Goal: Task Accomplishment & Management: Use online tool/utility

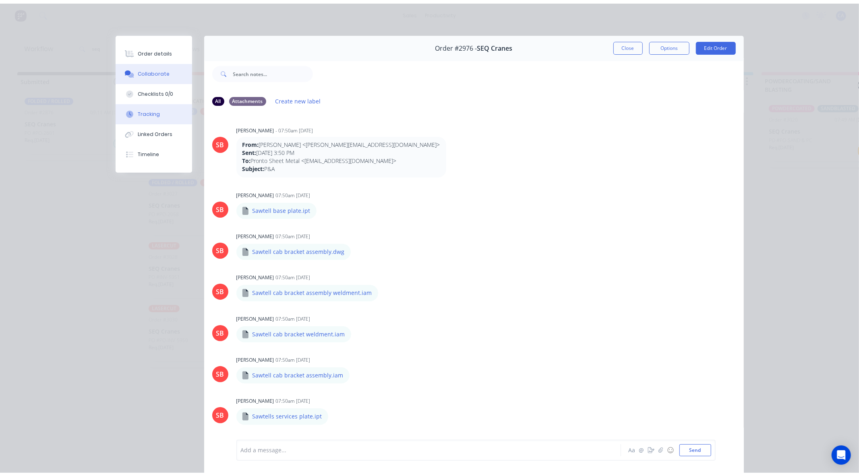
scroll to position [743, 0]
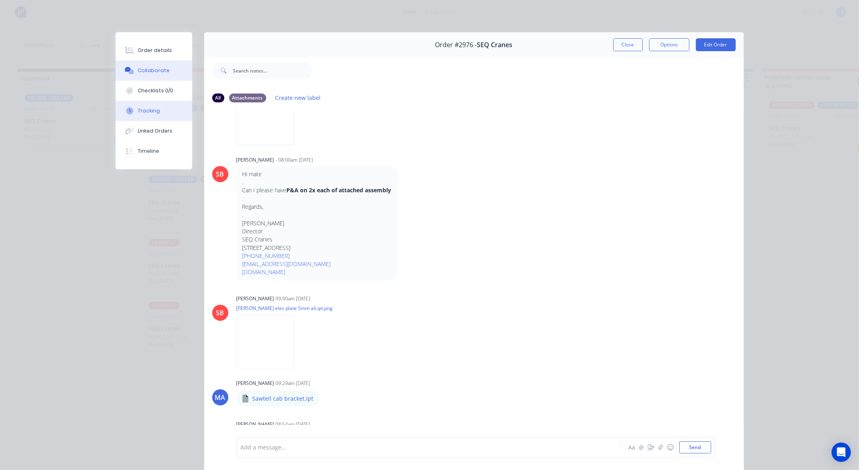
drag, startPoint x: 137, startPoint y: 115, endPoint x: 133, endPoint y: 114, distance: 4.2
click at [138, 115] on button "Tracking" at bounding box center [154, 111] width 77 height 20
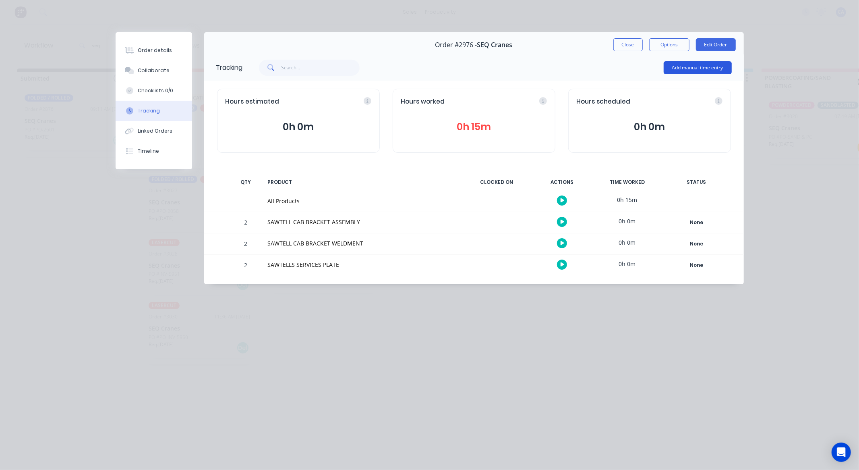
click at [695, 69] on button "Add manual time entry" at bounding box center [698, 67] width 68 height 13
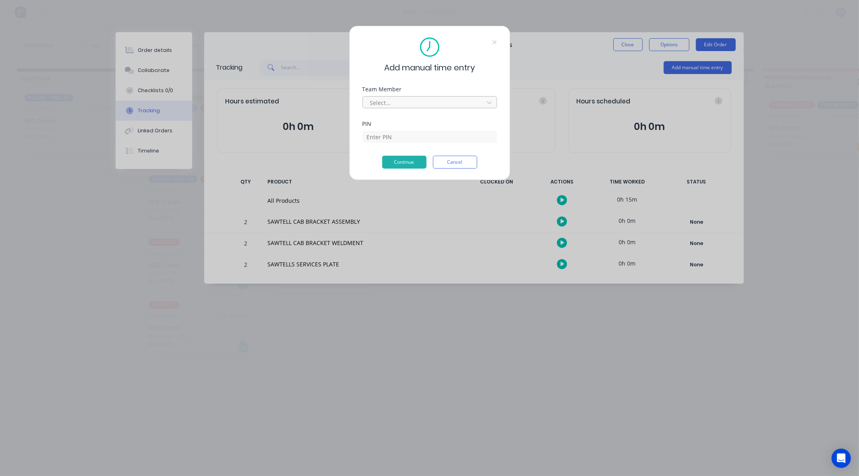
click at [416, 97] on div "Select..." at bounding box center [424, 103] width 115 height 12
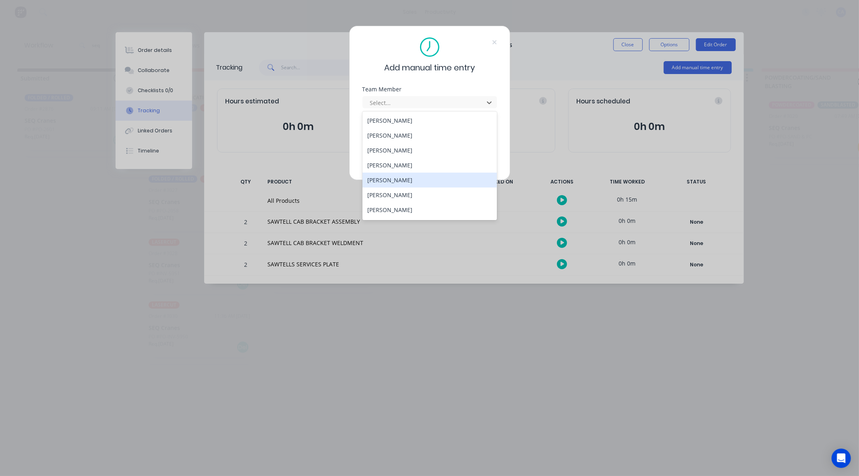
click at [391, 179] on div "[PERSON_NAME]" at bounding box center [429, 180] width 134 height 15
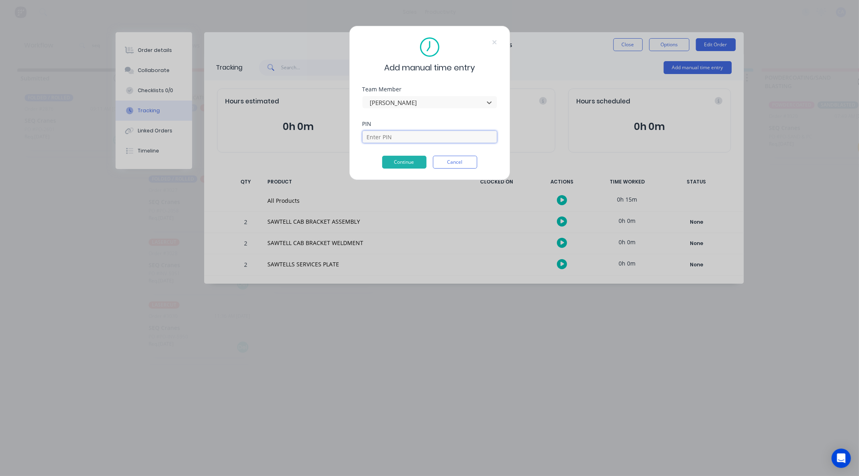
drag, startPoint x: 384, startPoint y: 138, endPoint x: 393, endPoint y: 142, distance: 9.6
click at [384, 138] on input at bounding box center [429, 137] width 134 height 12
type input "3699"
click at [401, 152] on div "PIN 3699" at bounding box center [429, 138] width 134 height 35
click at [400, 162] on button "Continue" at bounding box center [404, 162] width 44 height 13
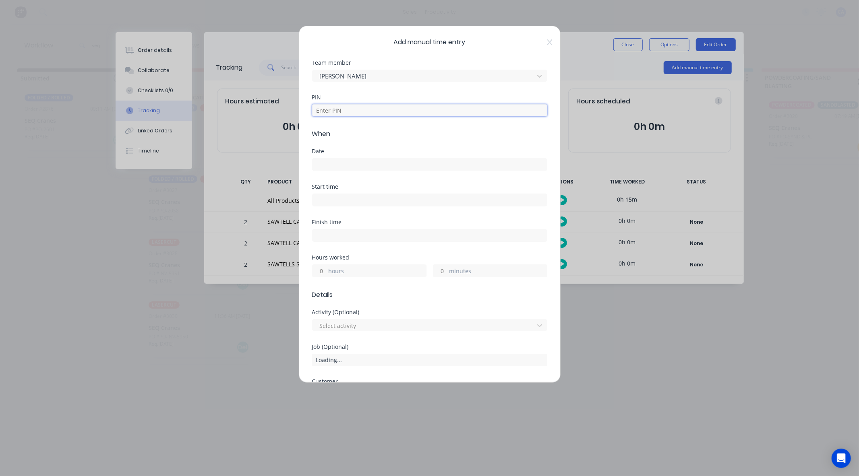
drag, startPoint x: 325, startPoint y: 114, endPoint x: 347, endPoint y: 132, distance: 28.1
click at [325, 114] on input at bounding box center [429, 110] width 235 height 12
type input "3699"
click at [325, 173] on div "Date" at bounding box center [429, 166] width 235 height 35
click at [323, 166] on input at bounding box center [429, 165] width 234 height 12
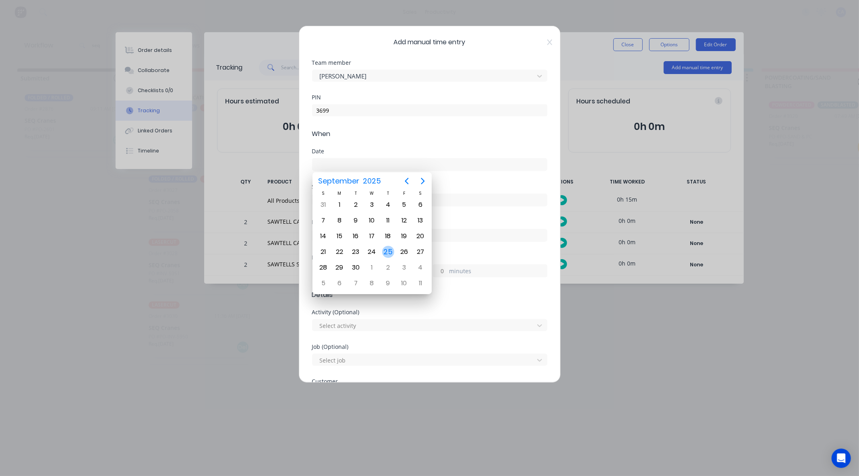
click at [388, 250] on div "25" at bounding box center [388, 252] width 12 height 12
type input "[DATE]"
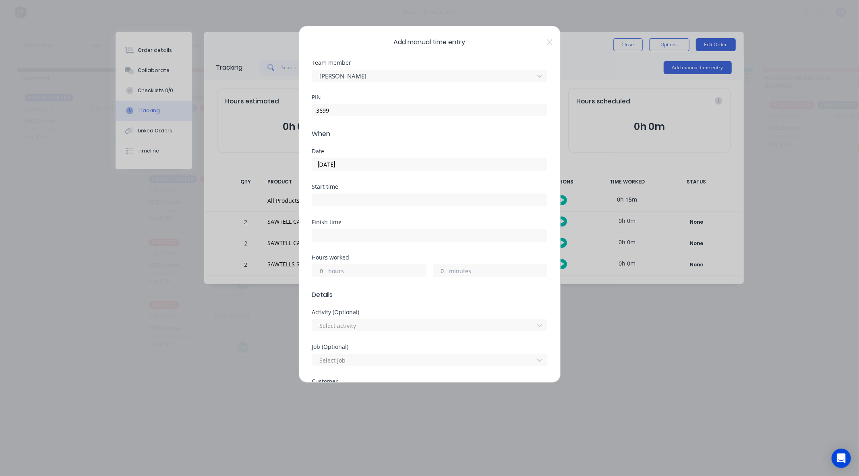
click at [440, 272] on input "minutes" at bounding box center [440, 271] width 14 height 12
type input "15"
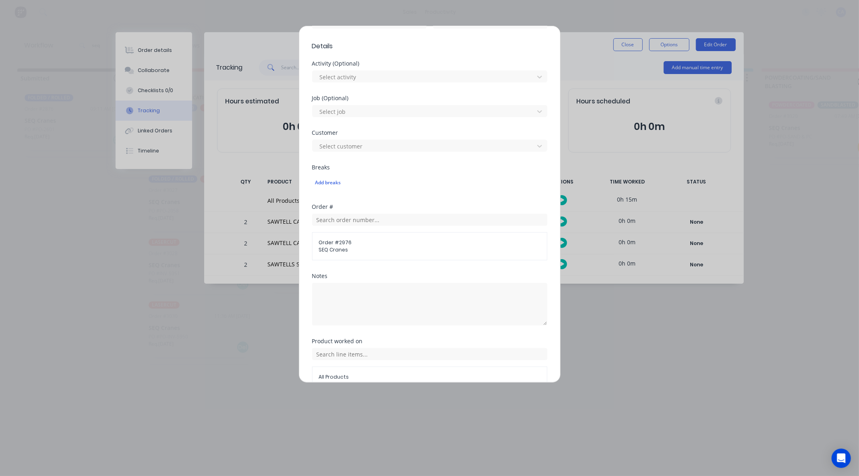
scroll to position [291, 0]
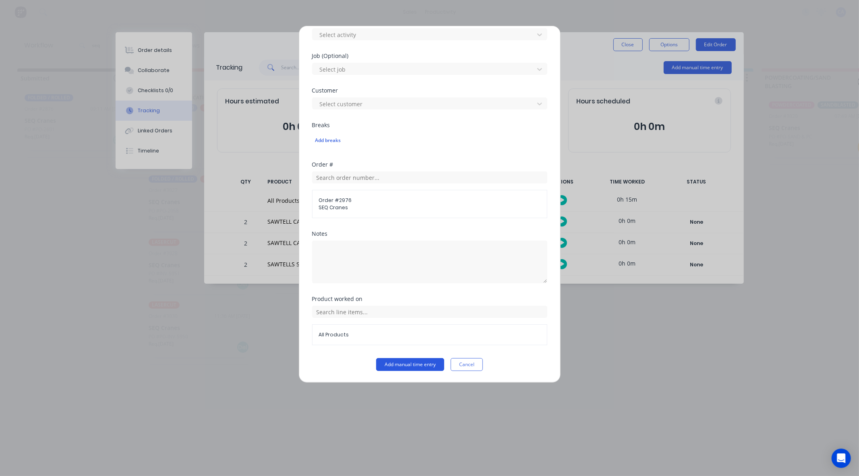
click at [422, 366] on button "Add manual time entry" at bounding box center [410, 364] width 68 height 13
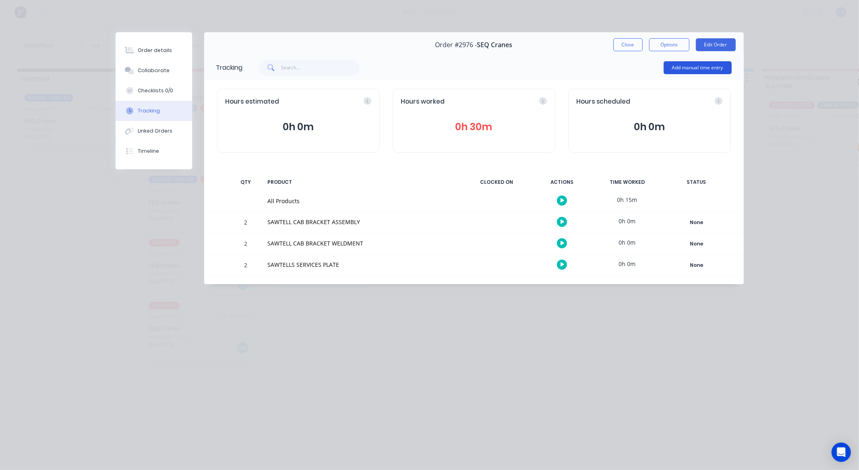
click at [685, 62] on button "Add manual time entry" at bounding box center [698, 67] width 68 height 13
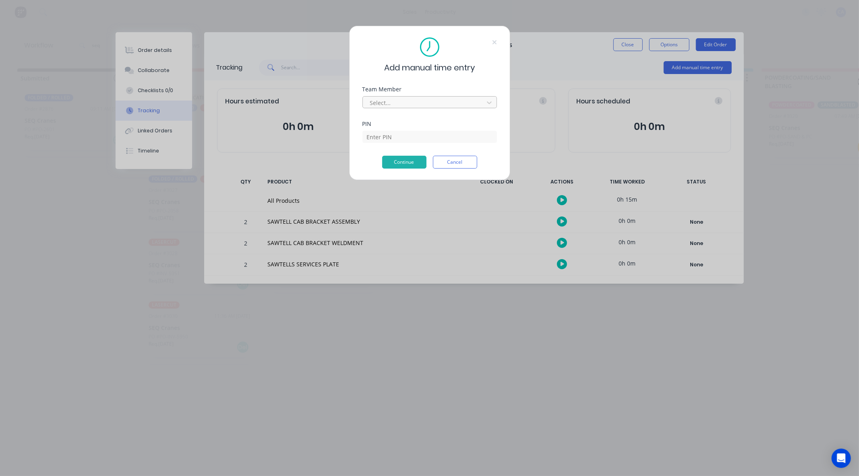
click at [404, 107] on div at bounding box center [424, 103] width 110 height 10
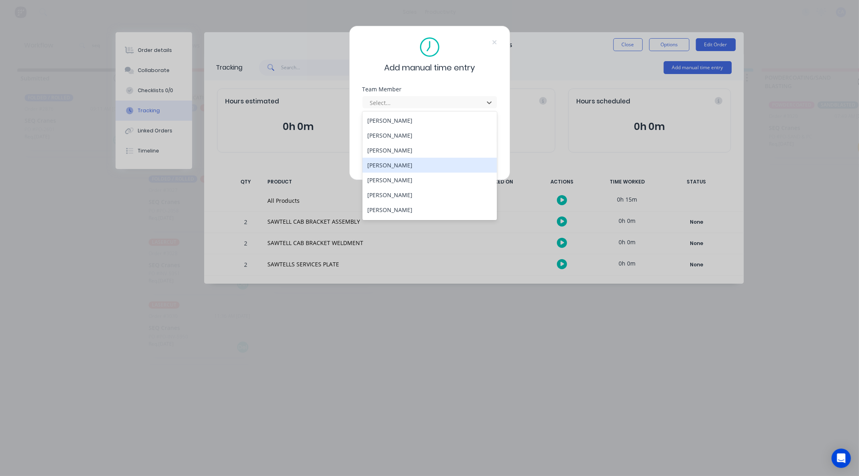
click at [393, 166] on div "[PERSON_NAME]" at bounding box center [429, 165] width 134 height 15
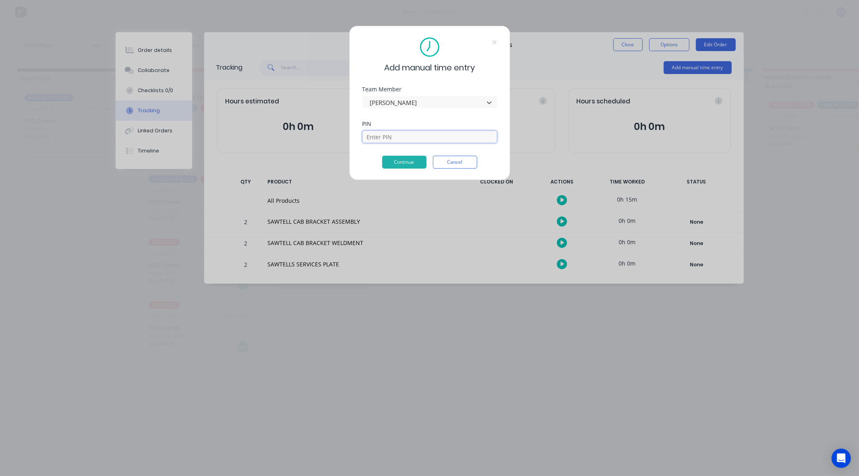
click at [403, 139] on input at bounding box center [429, 137] width 134 height 12
type input "3699"
click at [396, 161] on button "Continue" at bounding box center [404, 162] width 44 height 13
drag, startPoint x: 384, startPoint y: 134, endPoint x: 222, endPoint y: 129, distance: 162.0
click at [263, 128] on div "Add manual time entry Team Member [PERSON_NAME] PIN 3699 Invalid PIN. Continue …" at bounding box center [429, 238] width 859 height 476
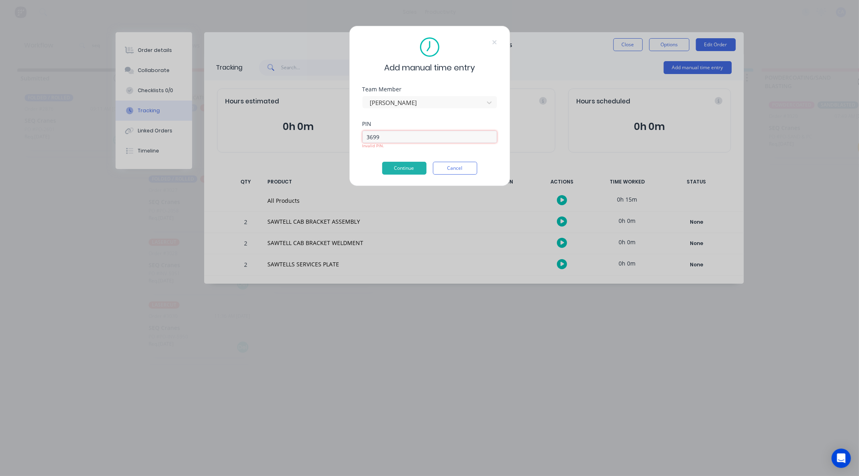
click at [422, 141] on input "3699" at bounding box center [429, 137] width 134 height 12
drag, startPoint x: 400, startPoint y: 136, endPoint x: 268, endPoint y: 137, distance: 131.7
click at [296, 137] on div "Add manual time entry Team Member [PERSON_NAME] PIN 3699 Invalid PIN. Continue …" at bounding box center [429, 238] width 859 height 476
click at [412, 131] on input at bounding box center [429, 137] width 134 height 12
type input "0000"
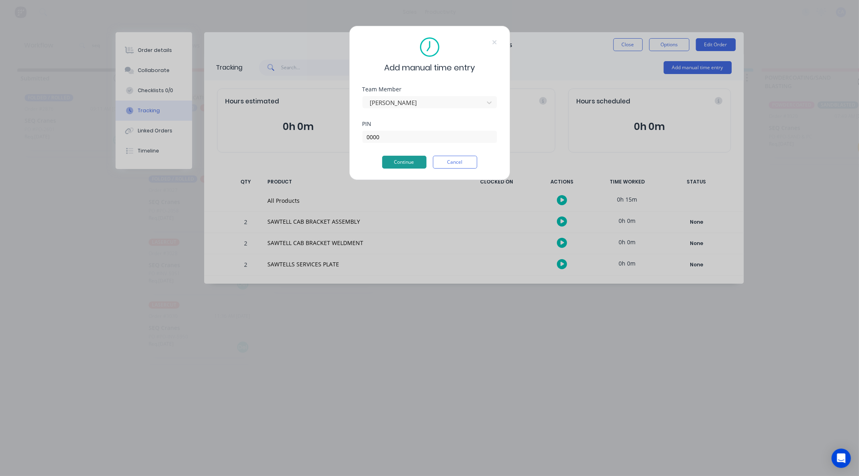
click at [397, 167] on button "Continue" at bounding box center [404, 162] width 44 height 13
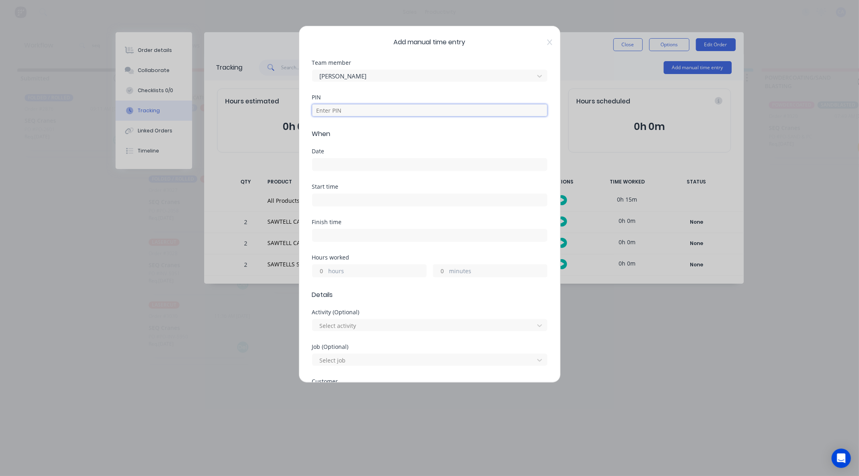
click at [328, 114] on input at bounding box center [429, 110] width 235 height 12
type input "0000"
click at [337, 170] on label at bounding box center [429, 164] width 235 height 13
click at [337, 170] on input at bounding box center [429, 165] width 234 height 12
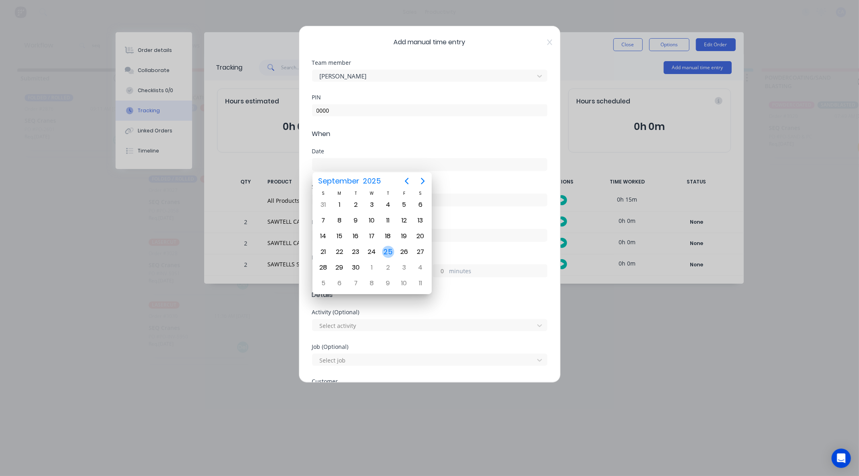
click at [389, 246] on div "25" at bounding box center [388, 252] width 12 height 12
type input "[DATE]"
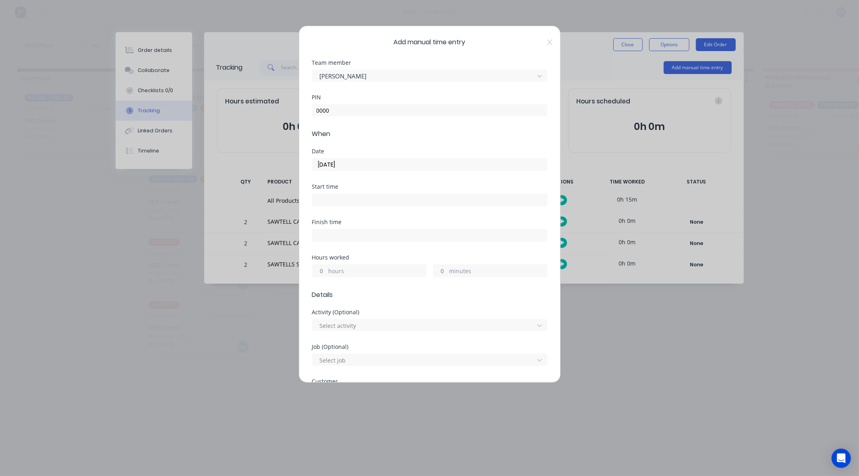
drag, startPoint x: 435, startPoint y: 272, endPoint x: 438, endPoint y: 268, distance: 5.2
click at [436, 272] on input "minutes" at bounding box center [440, 271] width 14 height 12
type input "15"
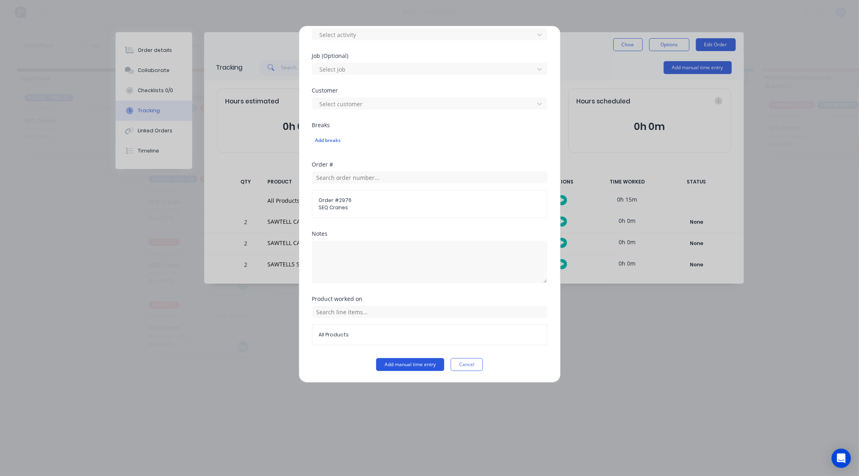
click at [401, 362] on button "Add manual time entry" at bounding box center [410, 364] width 68 height 13
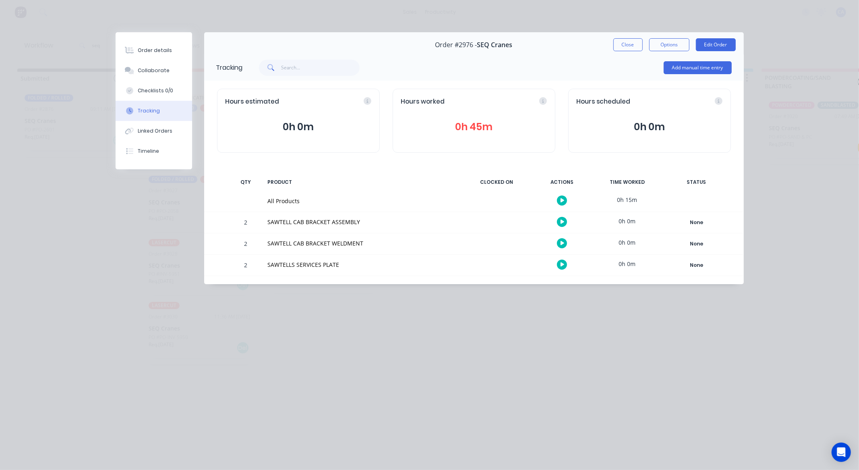
click at [619, 39] on button "Close" at bounding box center [627, 44] width 29 height 13
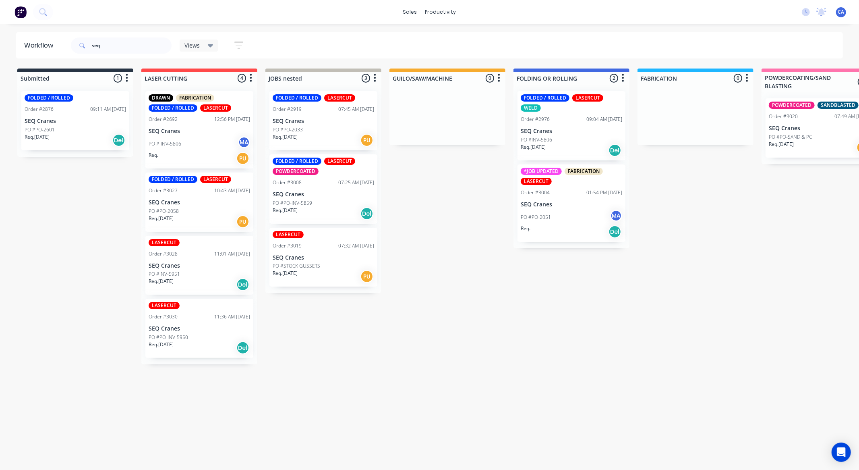
click at [565, 143] on div "Req. [DATE] Del" at bounding box center [571, 150] width 101 height 14
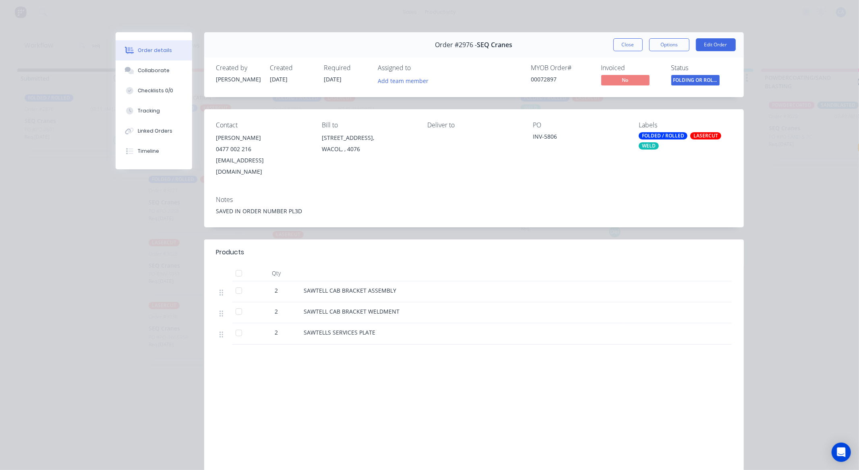
click at [615, 47] on button "Close" at bounding box center [627, 44] width 29 height 13
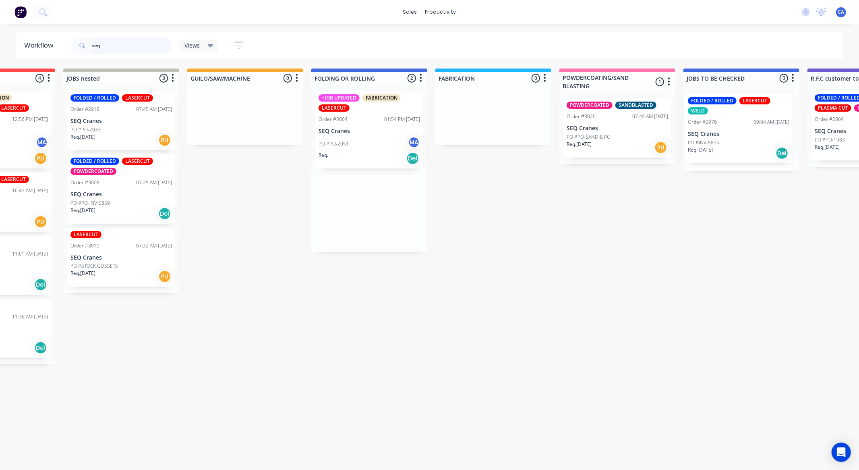
scroll to position [0, 223]
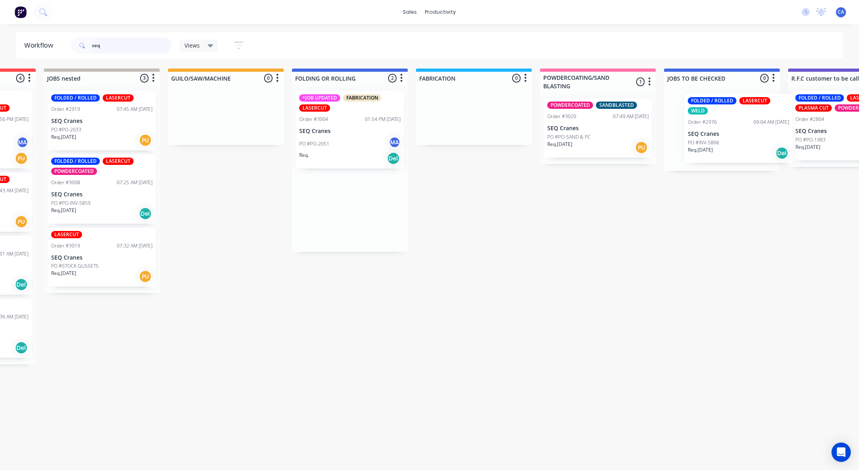
drag, startPoint x: 537, startPoint y: 134, endPoint x: 670, endPoint y: 124, distance: 132.9
click at [673, 126] on div "Submitted 1 Sort By Created date Required date Order number Customer name Most …" at bounding box center [852, 216] width 2160 height 296
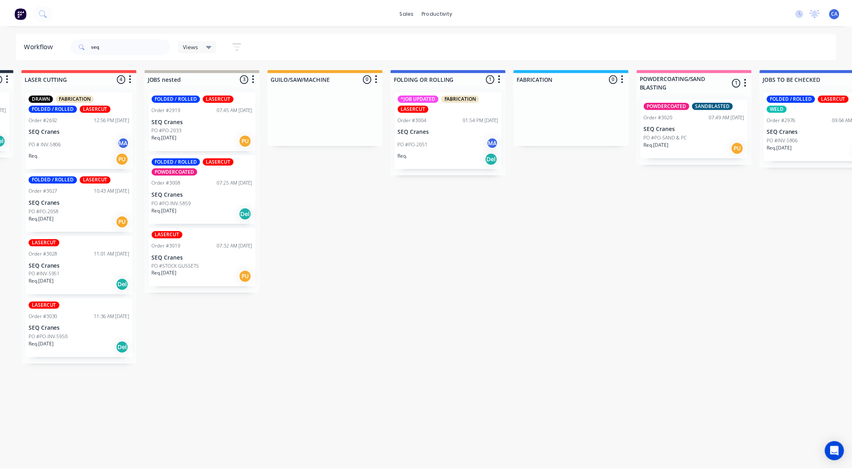
scroll to position [0, 0]
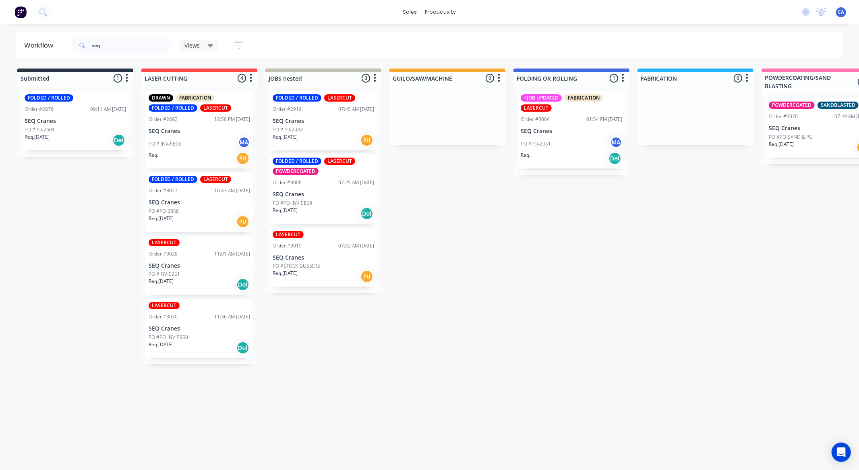
drag, startPoint x: 478, startPoint y: 196, endPoint x: 333, endPoint y: 146, distance: 153.7
drag, startPoint x: 120, startPoint y: 46, endPoint x: 83, endPoint y: 42, distance: 37.3
click at [78, 43] on div "seq" at bounding box center [121, 45] width 101 height 16
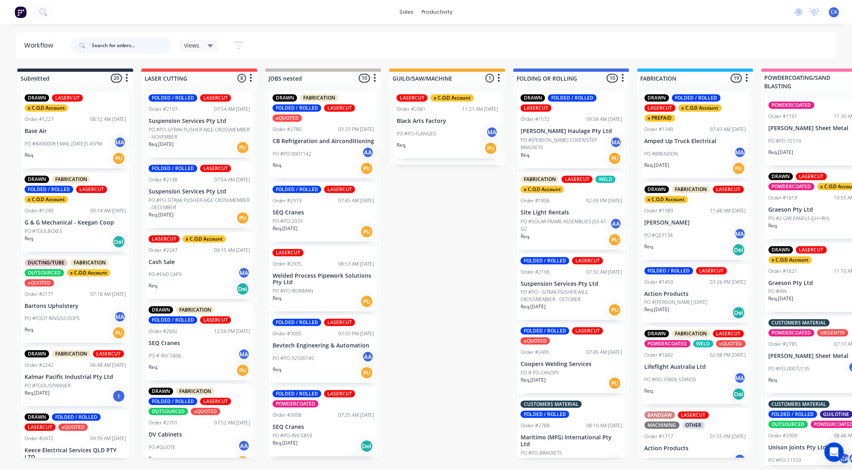
drag, startPoint x: 111, startPoint y: 43, endPoint x: 58, endPoint y: 51, distance: 53.8
click at [96, 45] on input "text" at bounding box center [132, 45] width 80 height 16
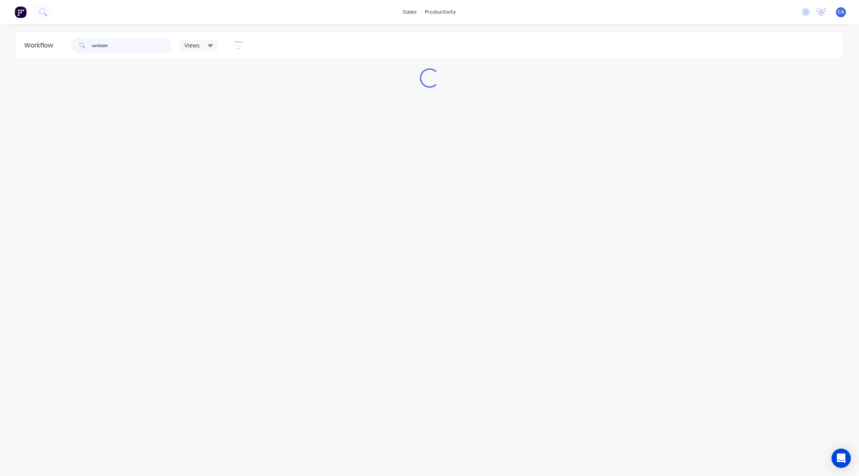
type input "unison"
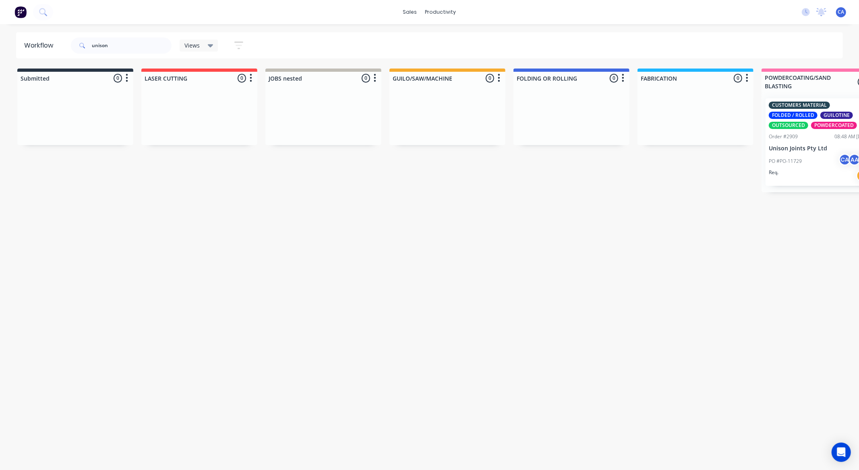
drag, startPoint x: 392, startPoint y: 230, endPoint x: 435, endPoint y: 217, distance: 45.0
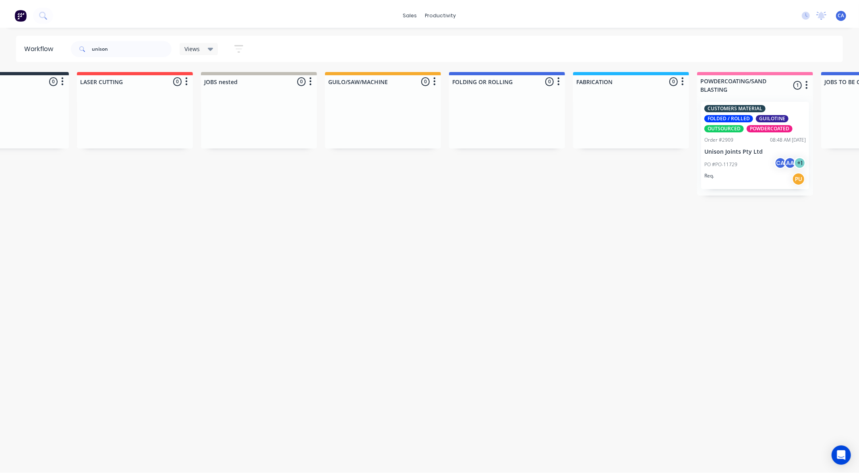
scroll to position [0, 250]
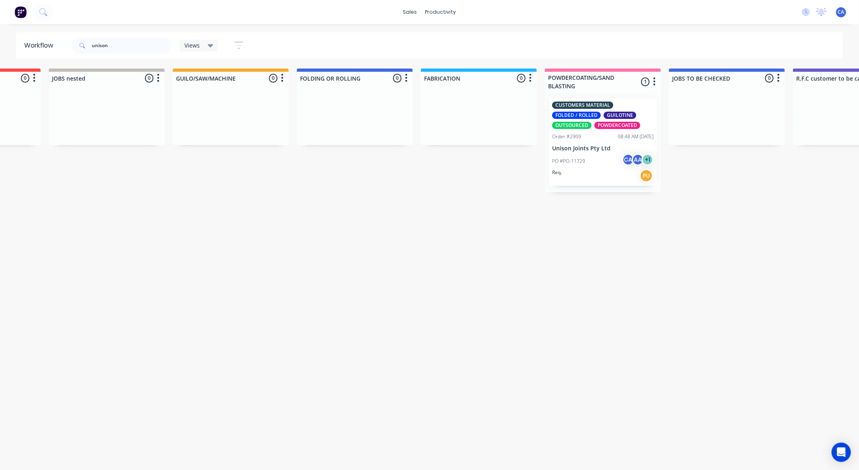
drag, startPoint x: 435, startPoint y: 217, endPoint x: 496, endPoint y: 215, distance: 60.8
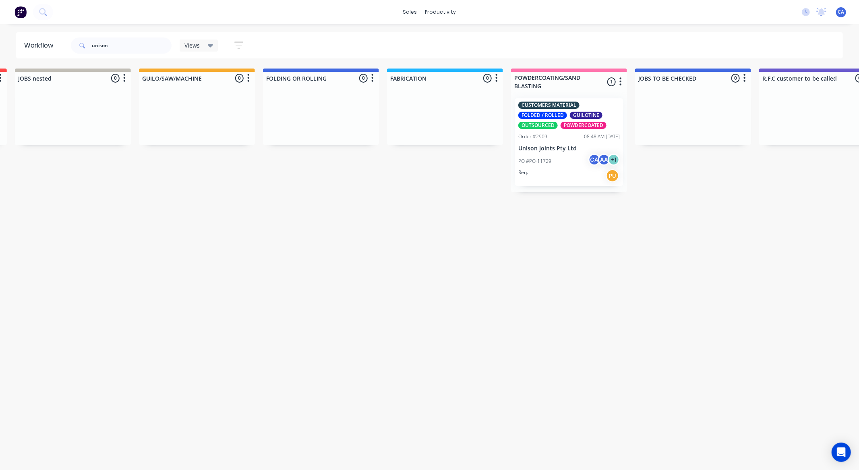
click at [537, 137] on div "Order #2909" at bounding box center [532, 136] width 29 height 7
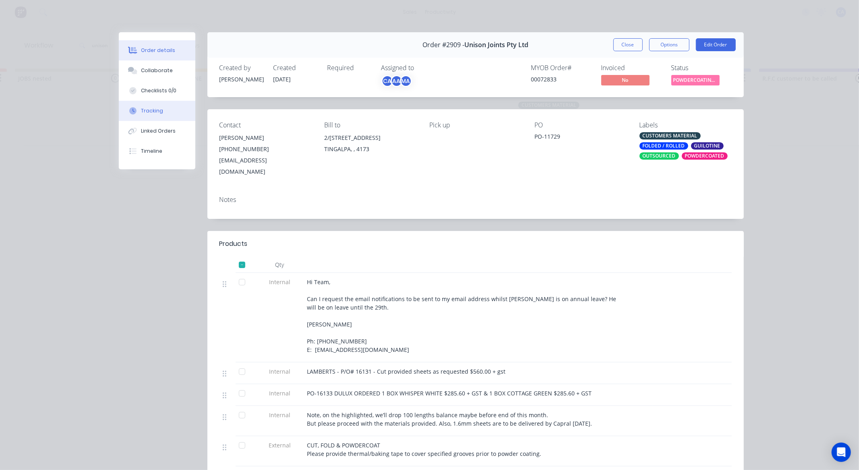
click at [153, 110] on div "Tracking" at bounding box center [152, 110] width 22 height 7
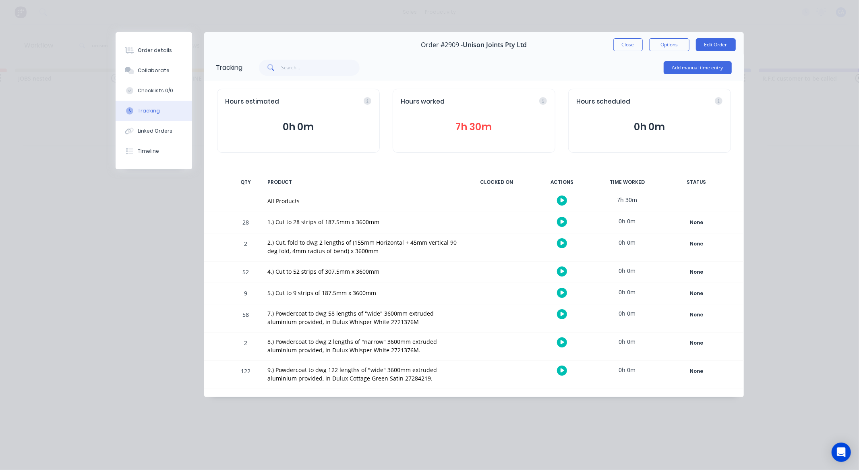
click at [540, 102] on icon at bounding box center [542, 100] width 7 height 7
click at [496, 101] on icon at bounding box center [495, 100] width 7 height 7
click at [483, 128] on button "7h 30m" at bounding box center [474, 126] width 146 height 15
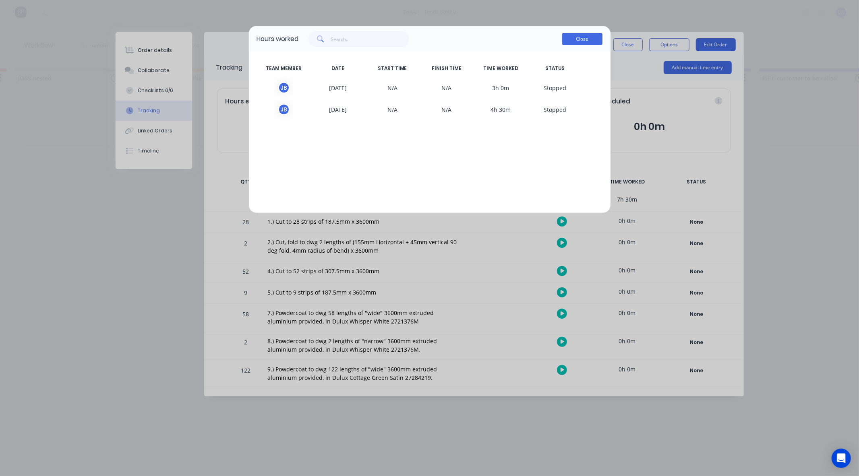
click at [582, 41] on button "Close" at bounding box center [582, 39] width 40 height 12
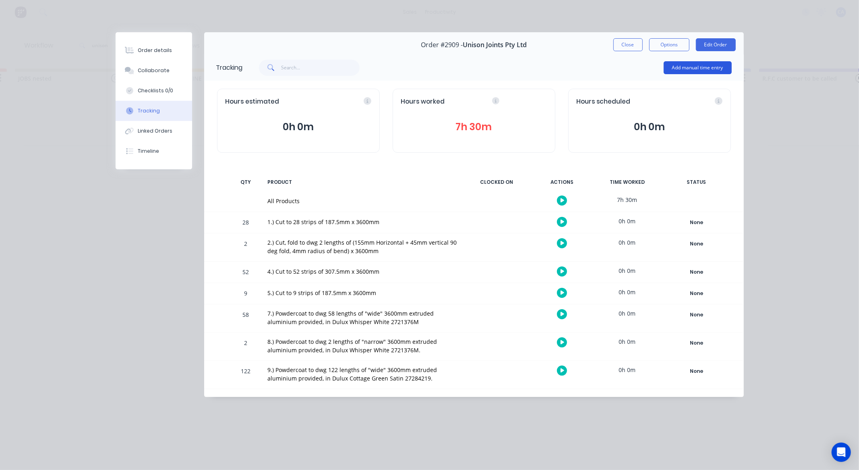
click at [683, 68] on button "Add manual time entry" at bounding box center [698, 67] width 68 height 13
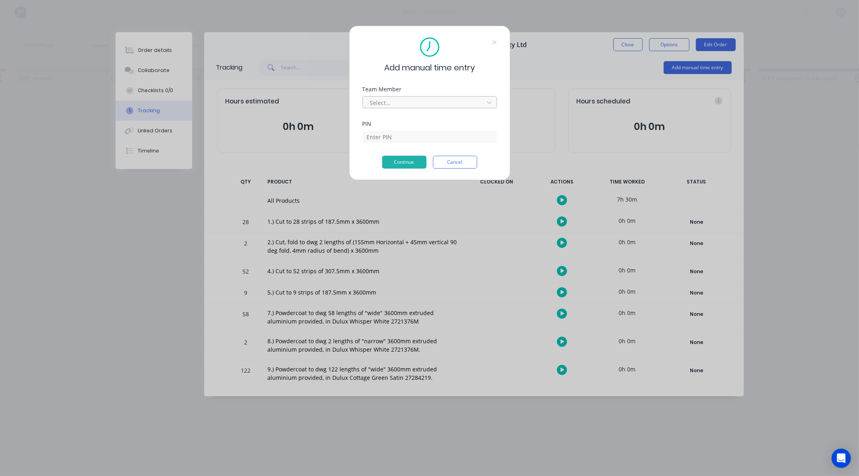
click at [394, 101] on div at bounding box center [424, 103] width 110 height 10
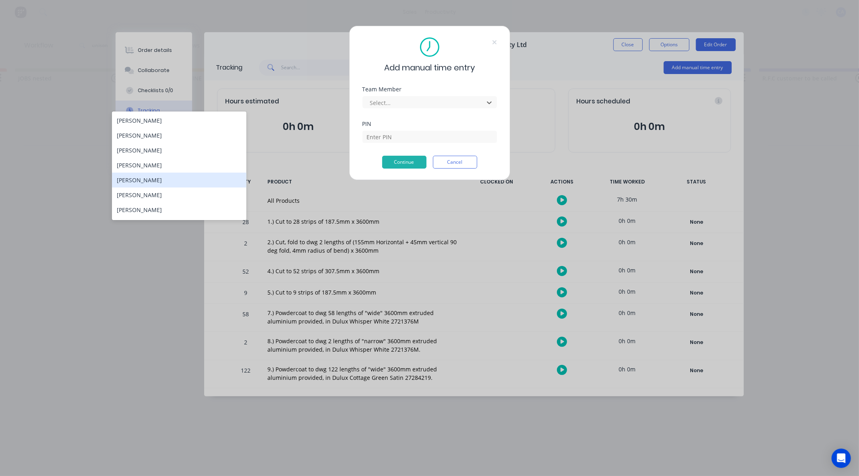
click at [126, 178] on div "[PERSON_NAME]" at bounding box center [179, 180] width 134 height 15
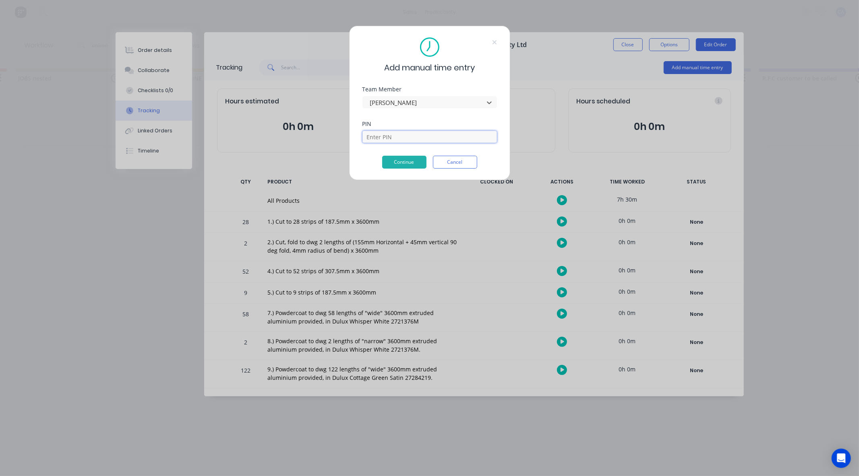
click at [379, 139] on input at bounding box center [429, 137] width 134 height 12
type input "3699"
click at [411, 156] on button "Continue" at bounding box center [404, 162] width 44 height 13
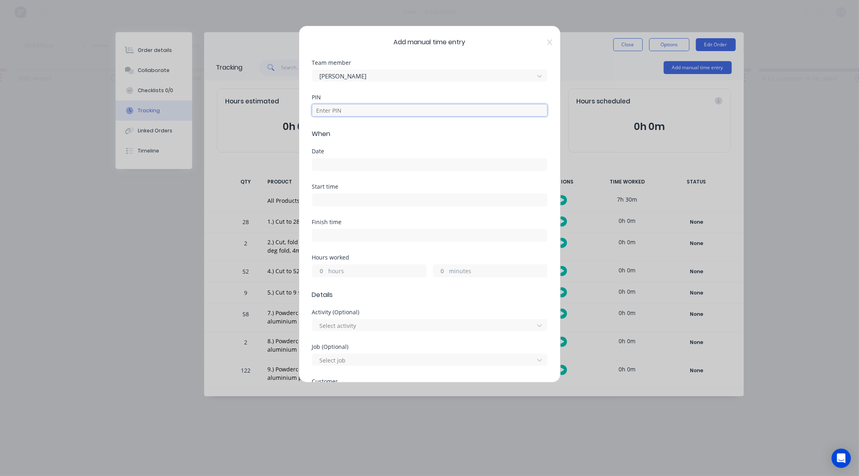
click at [336, 114] on input at bounding box center [429, 110] width 235 height 12
type input "3699"
click at [329, 167] on input at bounding box center [429, 165] width 234 height 12
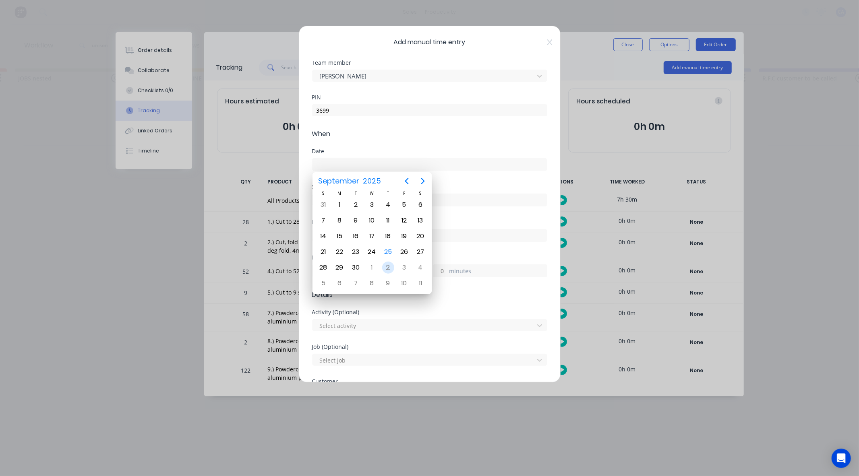
click at [387, 248] on div "25" at bounding box center [388, 252] width 12 height 12
type input "[DATE]"
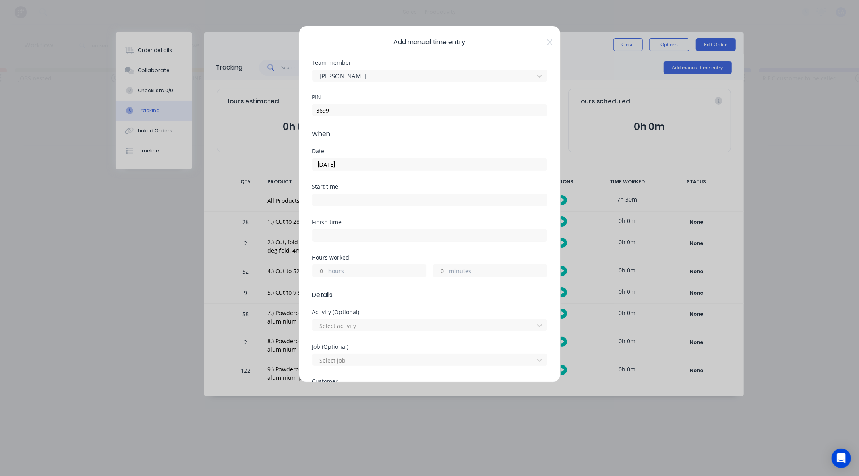
click at [445, 271] on div "minutes" at bounding box center [490, 271] width 114 height 13
drag, startPoint x: 436, startPoint y: 271, endPoint x: 440, endPoint y: 271, distance: 4.4
click at [436, 271] on input "minutes" at bounding box center [440, 271] width 14 height 12
type input "20"
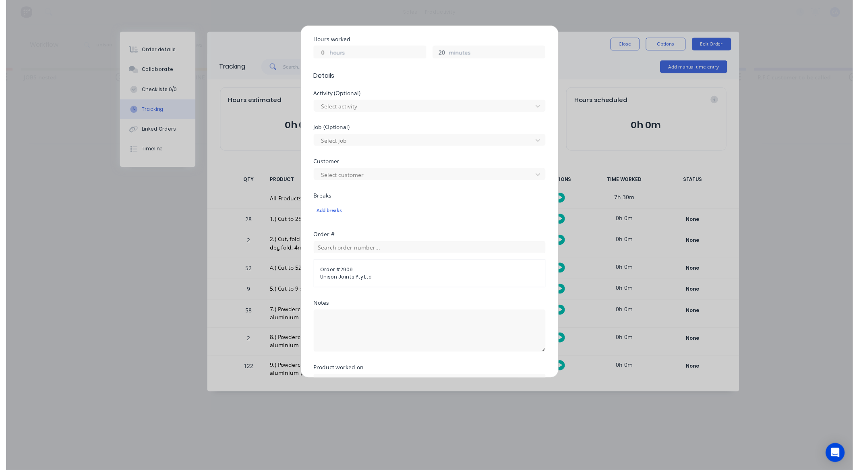
scroll to position [291, 0]
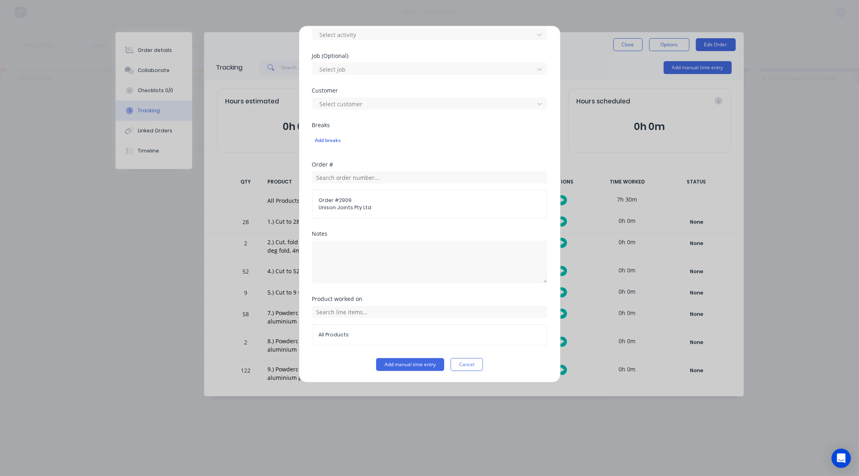
drag, startPoint x: 437, startPoint y: 360, endPoint x: 522, endPoint y: 248, distance: 140.9
click at [436, 360] on button "Add manual time entry" at bounding box center [410, 364] width 68 height 13
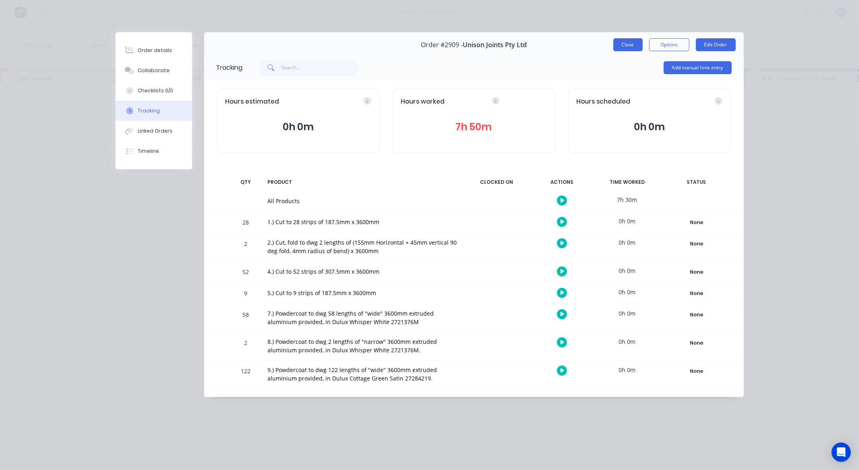
click at [638, 48] on button "Close" at bounding box center [627, 44] width 29 height 13
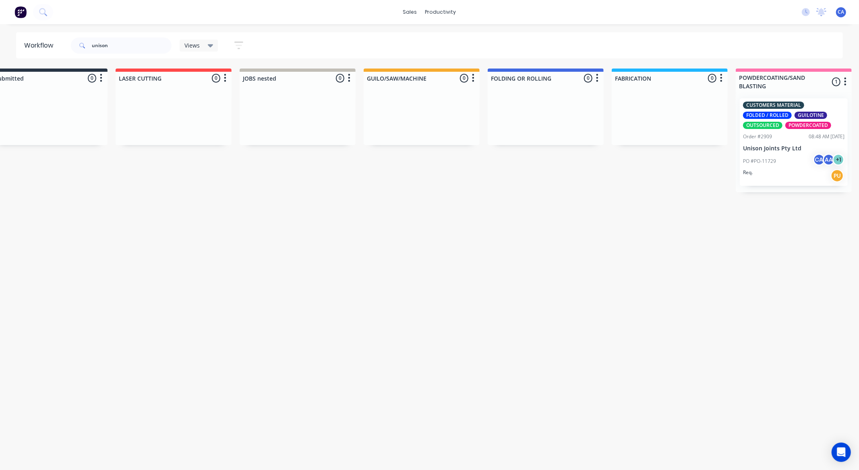
scroll to position [0, 0]
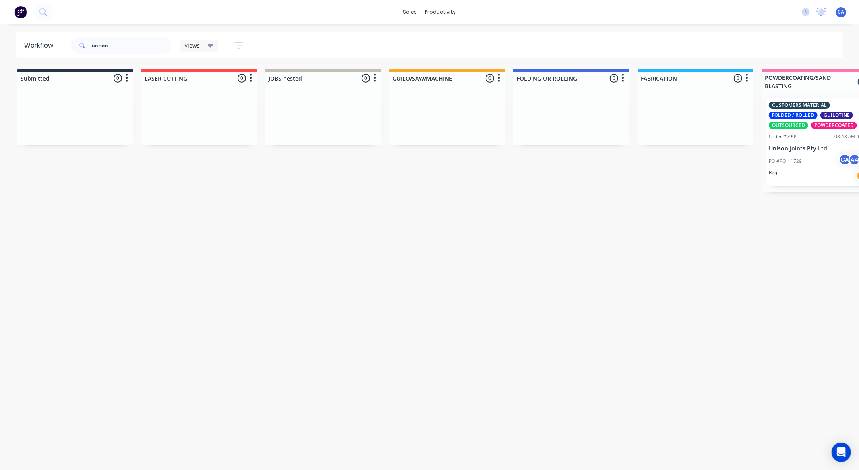
drag, startPoint x: 211, startPoint y: 168, endPoint x: 87, endPoint y: 158, distance: 124.0
drag, startPoint x: 112, startPoint y: 41, endPoint x: 0, endPoint y: 10, distance: 115.7
click at [0, 35] on div "Workflow unison Views Save new view None (Default) edit Show/Hide statuses Show…" at bounding box center [429, 45] width 859 height 26
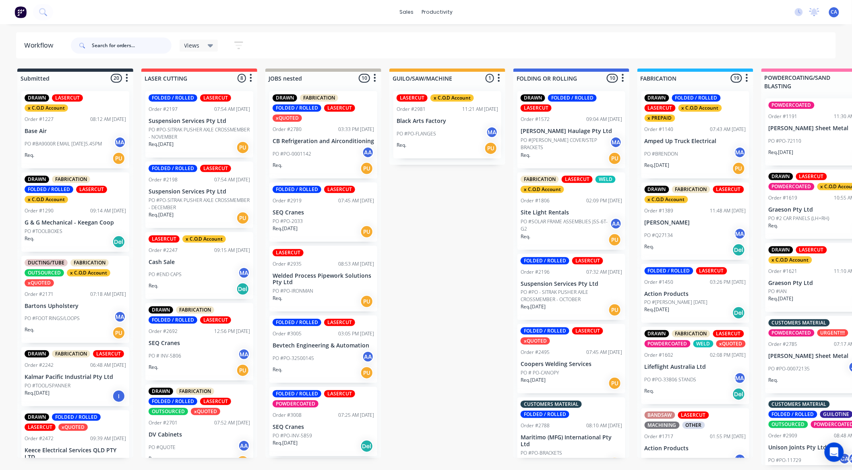
click at [127, 45] on input "text" at bounding box center [132, 45] width 80 height 16
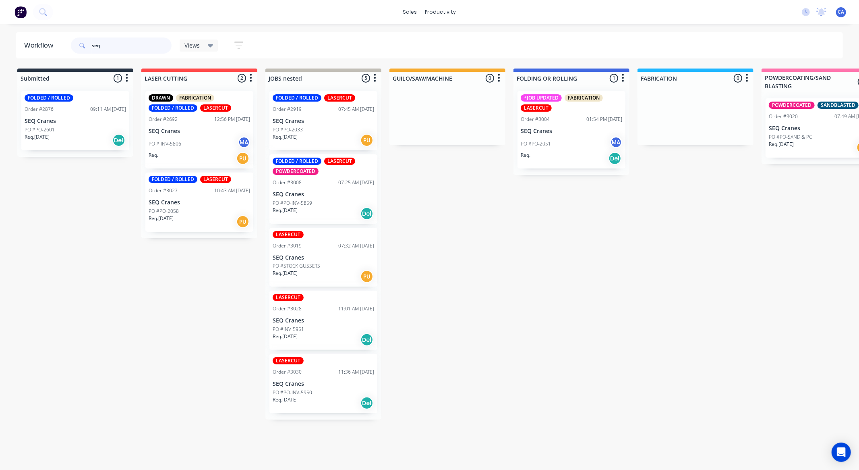
type input "seq"
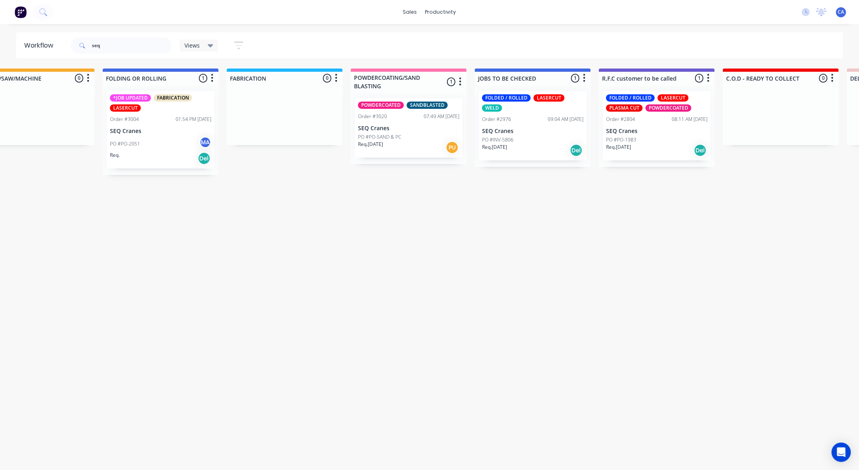
drag, startPoint x: 541, startPoint y: 188, endPoint x: 577, endPoint y: 179, distance: 36.8
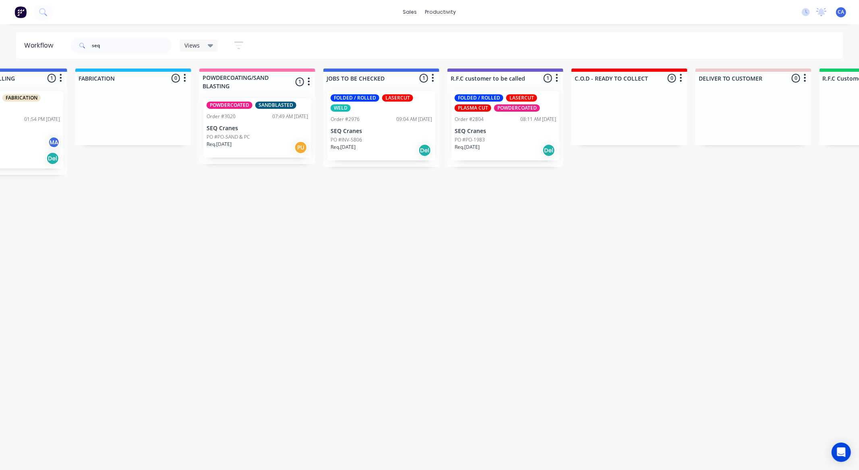
click at [398, 128] on p "SEQ Cranes" at bounding box center [381, 131] width 101 height 7
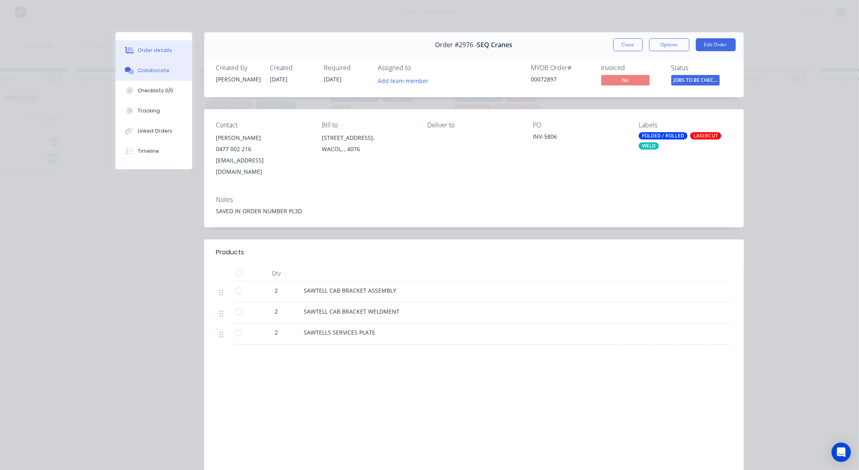
click at [160, 68] on div "Collaborate" at bounding box center [154, 70] width 32 height 7
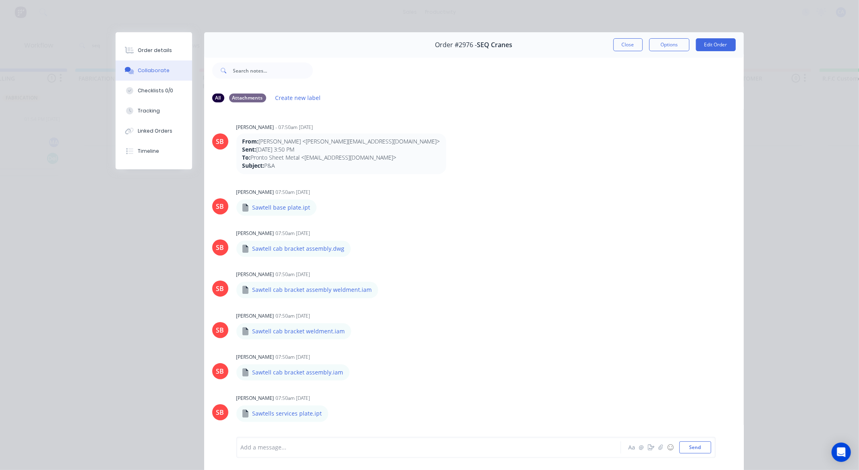
click at [316, 440] on div "Add a message... Aa @ ☺ Send" at bounding box center [475, 447] width 479 height 21
click at [316, 445] on div at bounding box center [417, 447] width 352 height 8
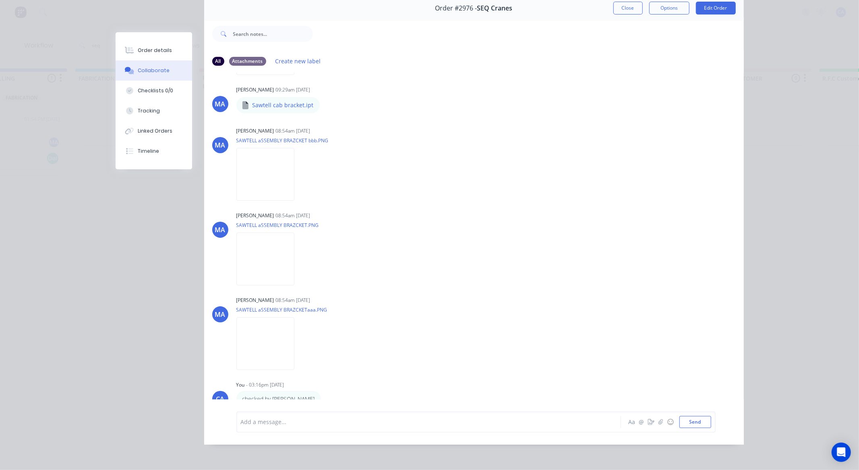
scroll to position [0, 0]
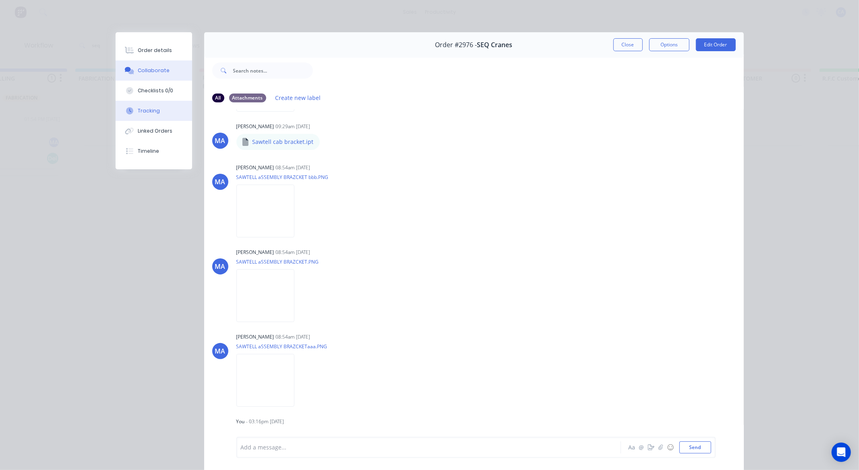
drag, startPoint x: 157, startPoint y: 114, endPoint x: 152, endPoint y: 106, distance: 9.2
click at [157, 113] on button "Tracking" at bounding box center [154, 111] width 77 height 20
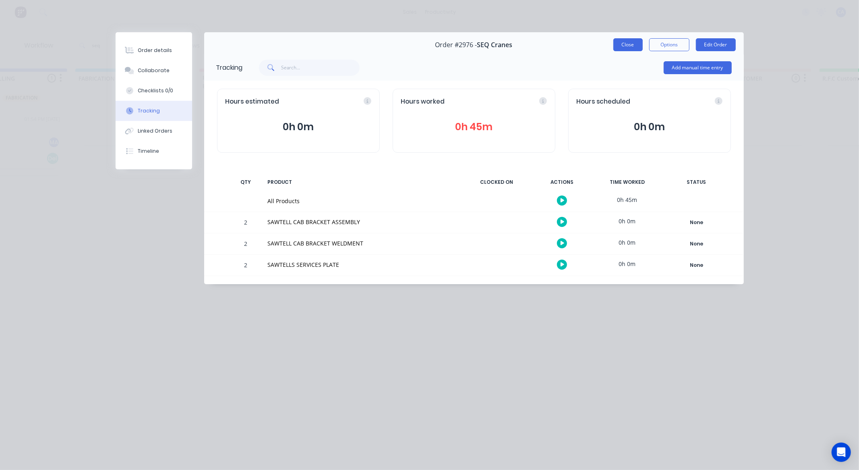
click at [627, 46] on button "Close" at bounding box center [627, 44] width 29 height 13
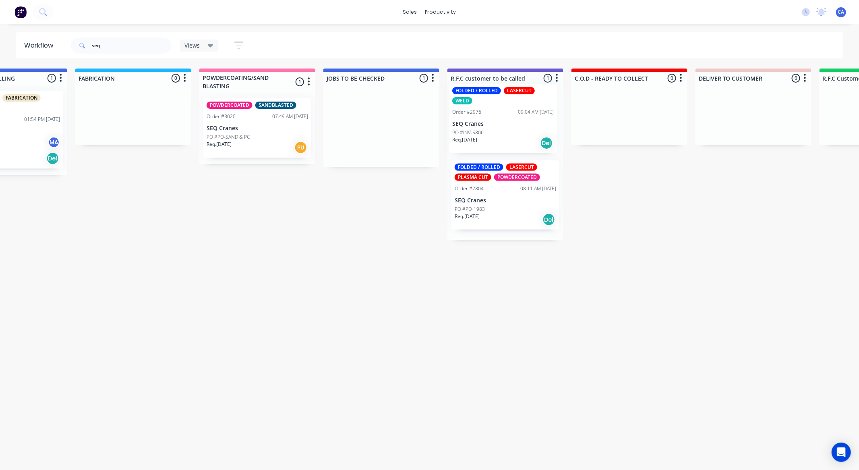
drag, startPoint x: 355, startPoint y: 128, endPoint x: 485, endPoint y: 114, distance: 131.2
click at [485, 114] on div "Submitted 1 Sort By Created date Required date Order number Customer name Most …" at bounding box center [512, 243] width 2160 height 351
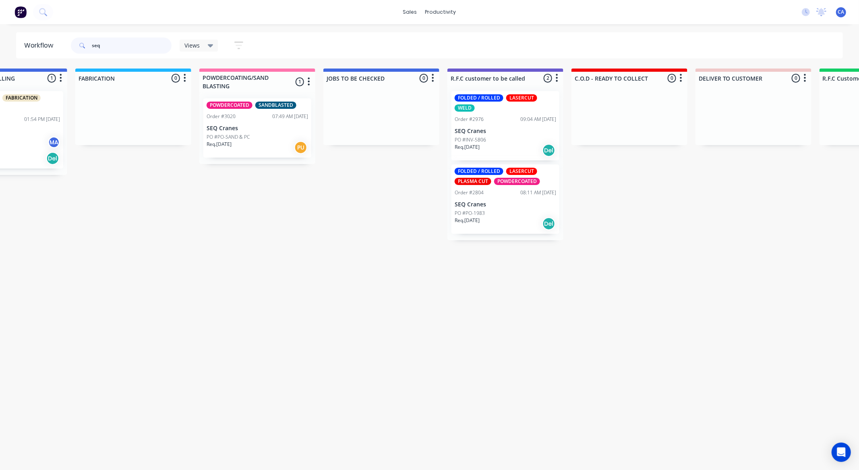
drag, startPoint x: 103, startPoint y: 38, endPoint x: 0, endPoint y: 6, distance: 108.0
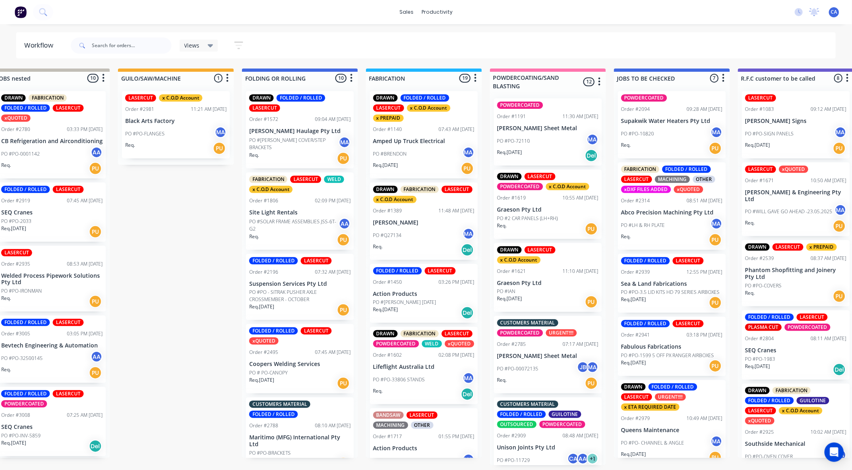
drag, startPoint x: 438, startPoint y: 207, endPoint x: 492, endPoint y: 201, distance: 54.3
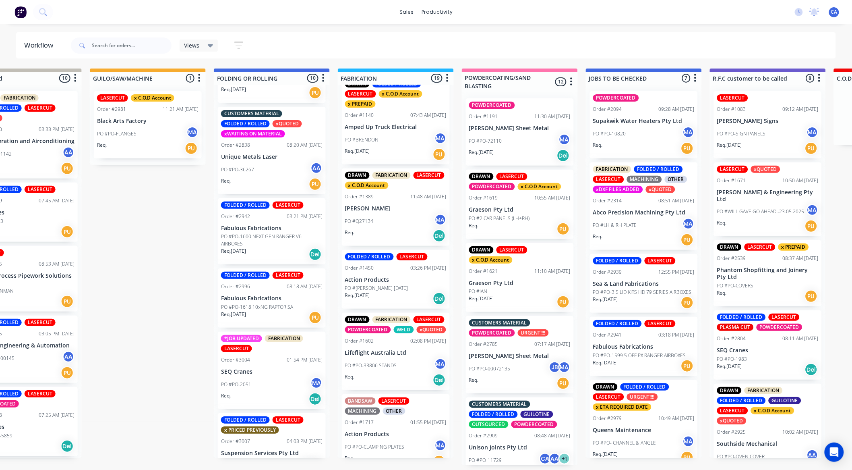
scroll to position [368, 0]
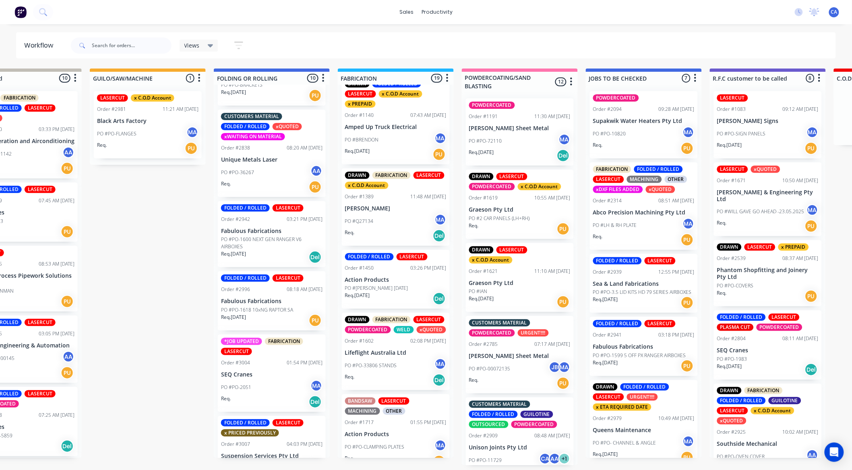
click at [261, 172] on div "PO #PO-36267 AA" at bounding box center [271, 172] width 101 height 15
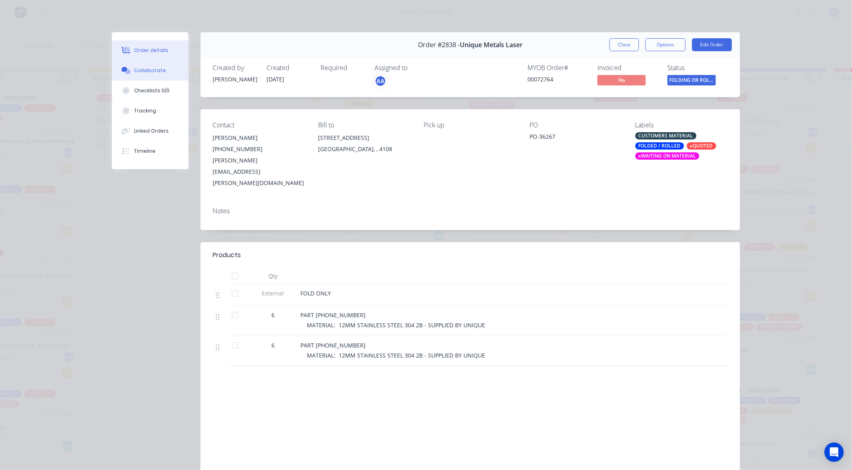
click at [151, 66] on button "Collaborate" at bounding box center [150, 70] width 77 height 20
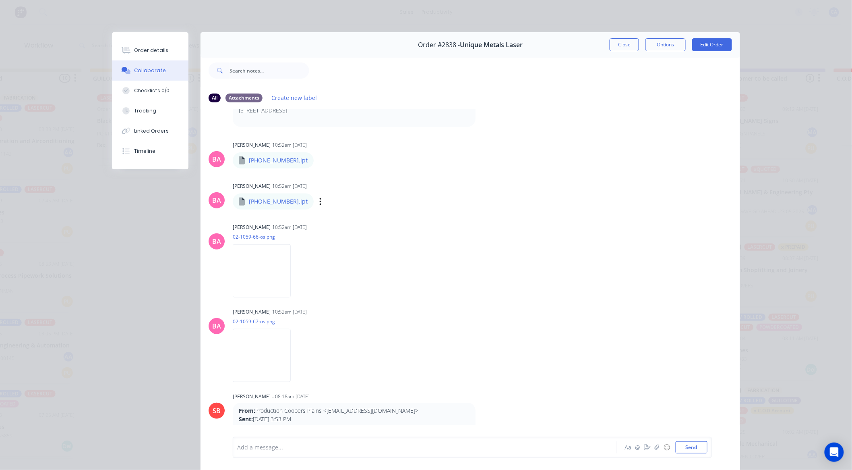
scroll to position [223, 0]
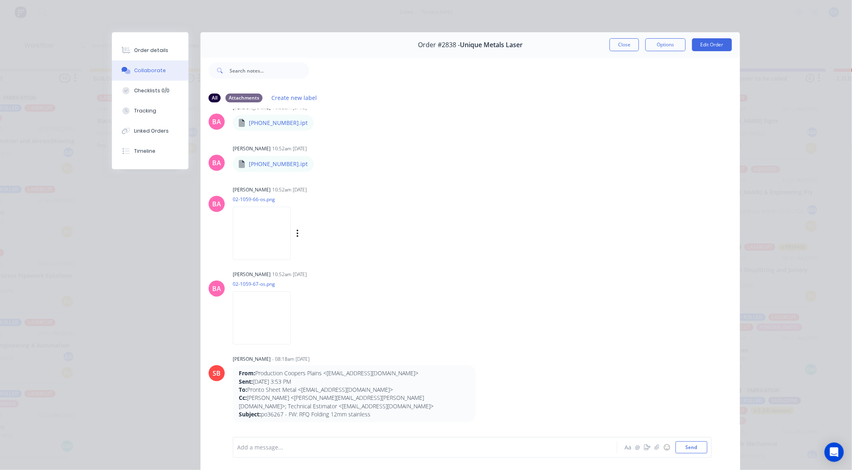
click at [246, 207] on img at bounding box center [262, 233] width 58 height 53
drag, startPoint x: 627, startPoint y: 41, endPoint x: 600, endPoint y: 46, distance: 26.5
click at [625, 41] on button "Close" at bounding box center [624, 44] width 29 height 13
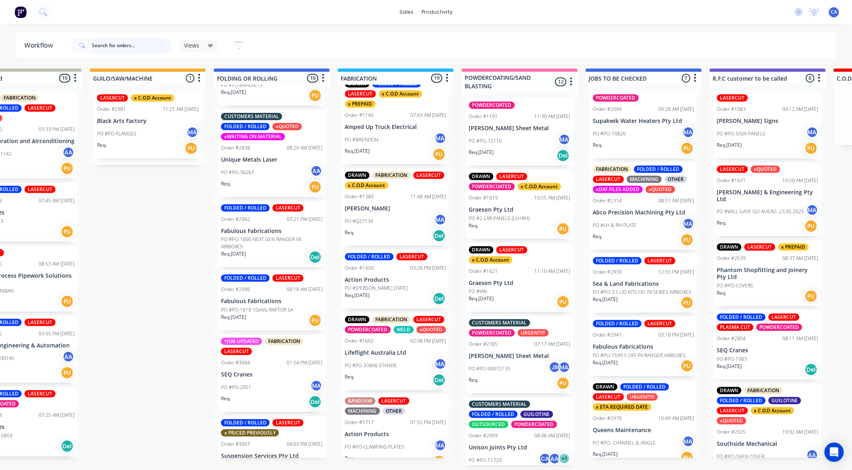
click at [126, 45] on input "text" at bounding box center [132, 45] width 80 height 16
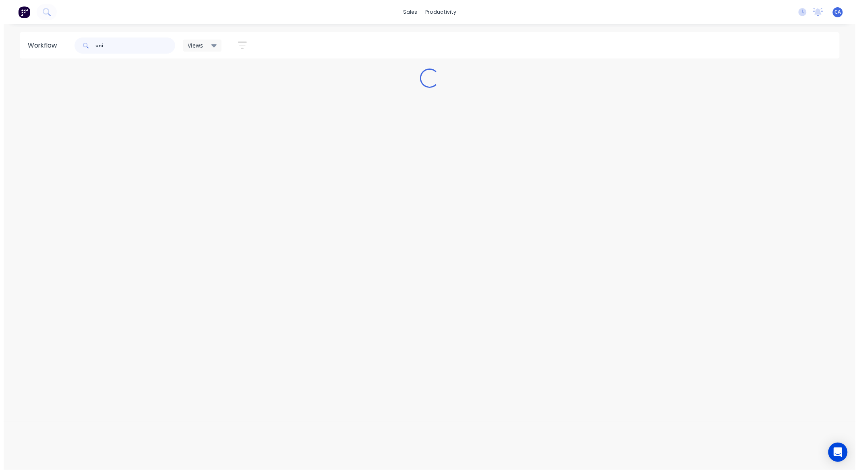
scroll to position [0, 0]
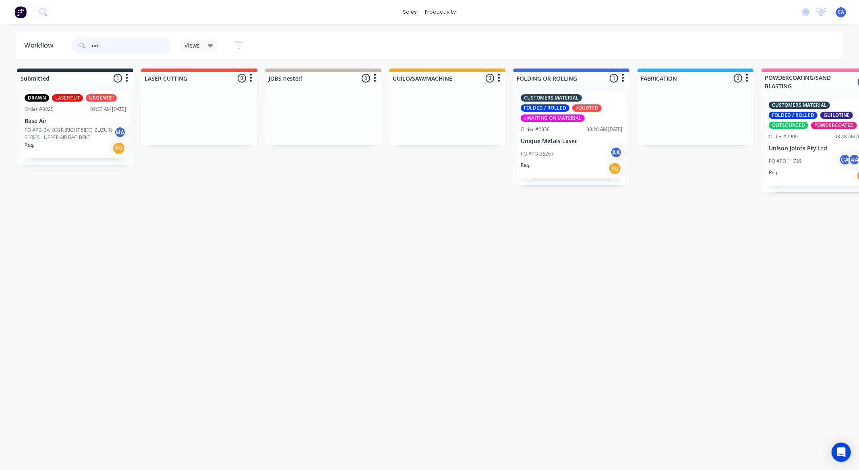
type input "uni"
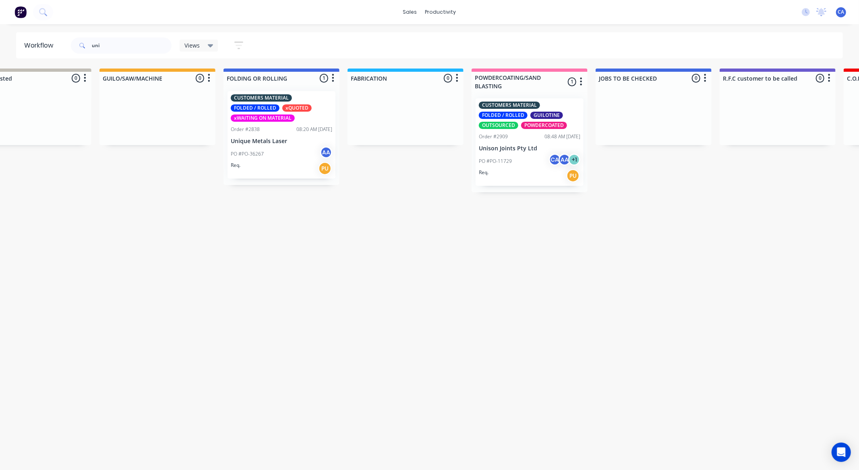
drag, startPoint x: 435, startPoint y: 178, endPoint x: 454, endPoint y: 170, distance: 20.6
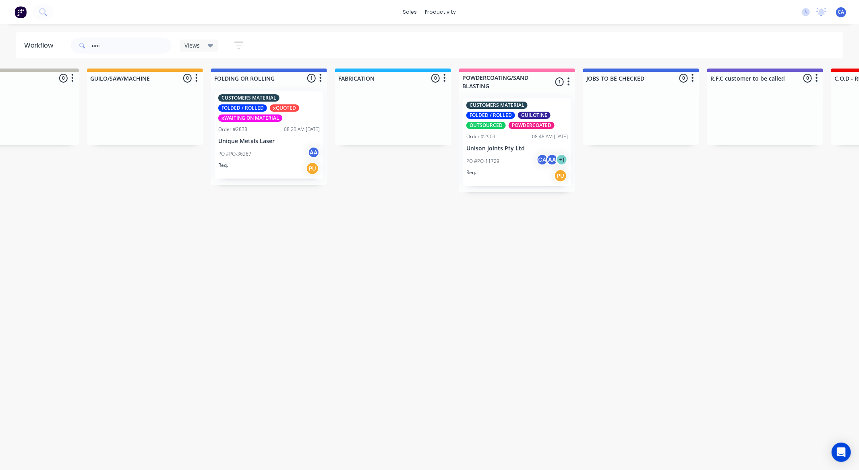
click at [260, 123] on div "CUSTOMERS MATERIAL FOLDED / ROLLED xQUOTED xWAITING ON MATERIAL Order #2838 08:…" at bounding box center [269, 134] width 108 height 87
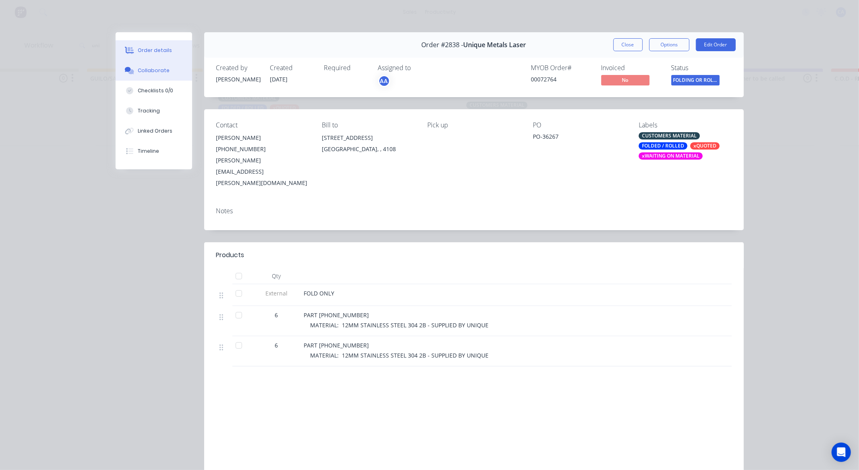
click at [174, 68] on button "Collaborate" at bounding box center [154, 70] width 77 height 20
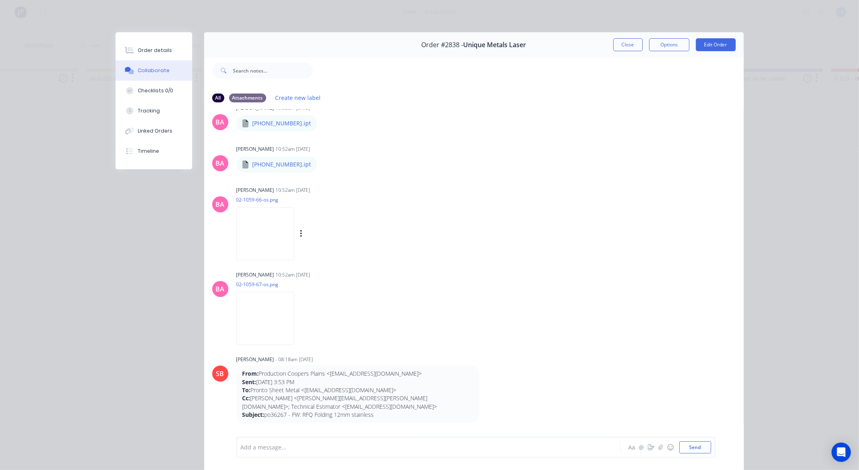
scroll to position [223, 0]
click at [273, 223] on img at bounding box center [265, 233] width 58 height 53
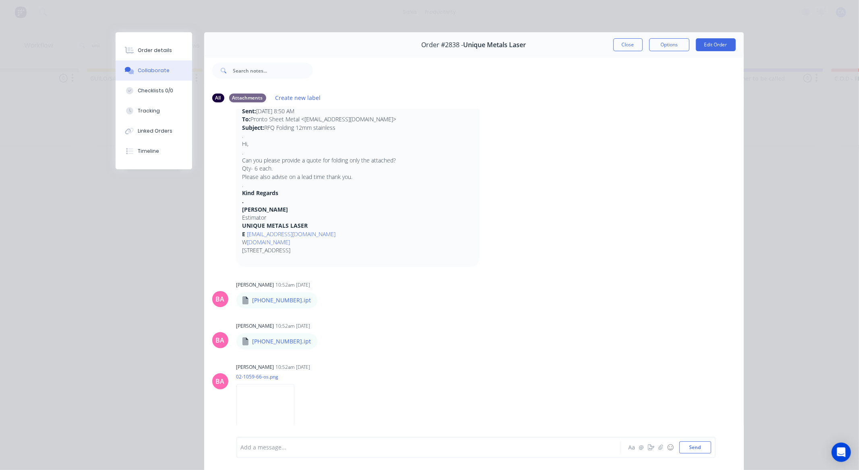
scroll to position [0, 0]
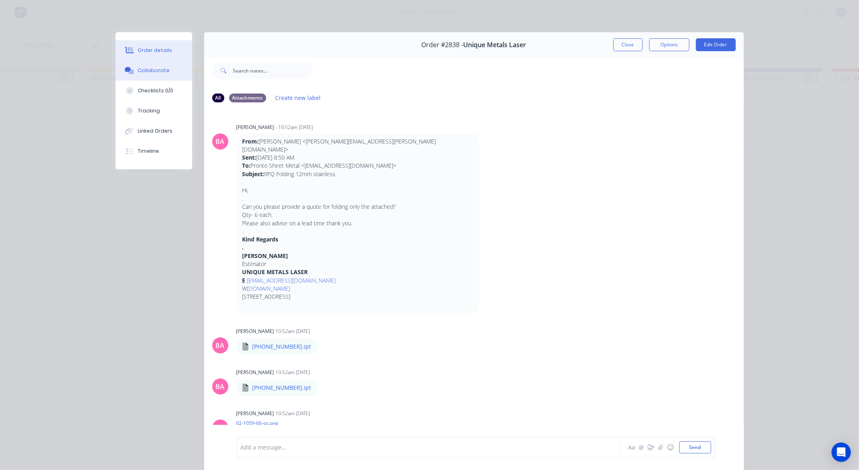
click at [161, 45] on button "Order details" at bounding box center [154, 50] width 77 height 20
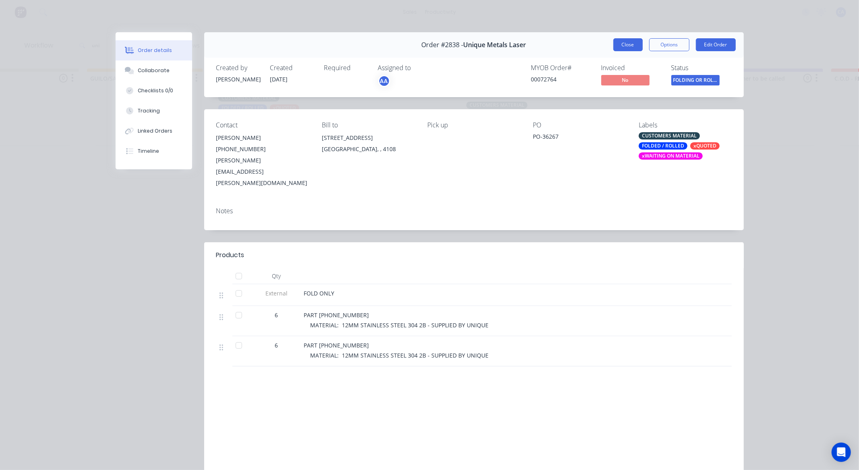
click at [619, 42] on button "Close" at bounding box center [627, 44] width 29 height 13
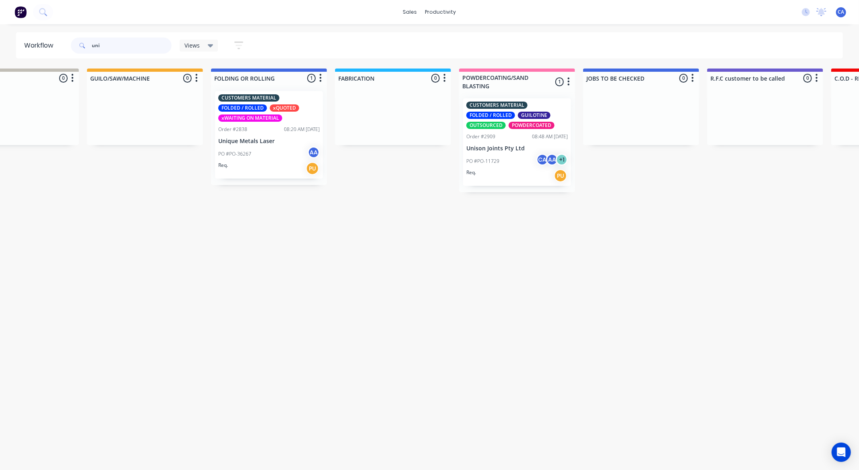
drag, startPoint x: 81, startPoint y: 51, endPoint x: 63, endPoint y: 50, distance: 17.7
click at [66, 50] on header "Workflow uni Views Save new view None (Default) edit Show/Hide statuses Show li…" at bounding box center [429, 45] width 827 height 26
